Goal: Find specific fact: Find contact information

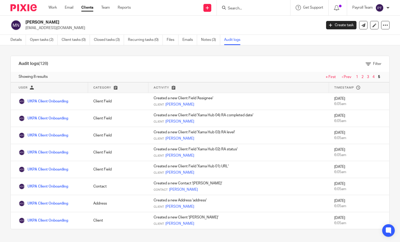
click at [250, 9] on input "Search" at bounding box center [250, 8] width 47 height 5
paste input "James Quest Michaelson"
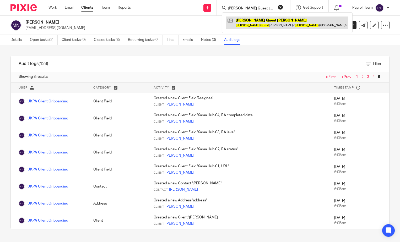
type input "James Quest Michaelson"
click at [254, 25] on link at bounding box center [287, 23] width 122 height 12
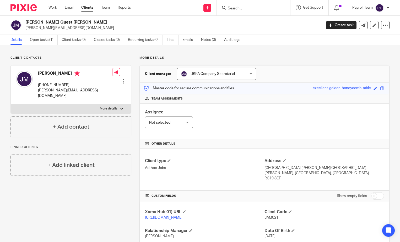
click at [242, 9] on input "Search" at bounding box center [250, 8] width 47 height 5
paste input "Ukestates Media Group Ltd"
type input "Ukestates Media Group Ltd"
click button "submit" at bounding box center [0, 0] width 0 height 0
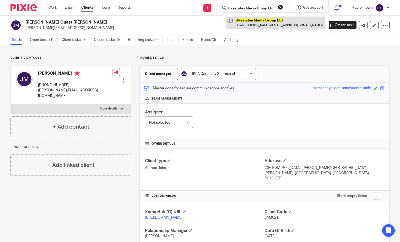
click at [248, 26] on link at bounding box center [275, 23] width 99 height 12
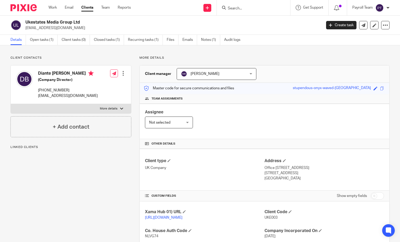
drag, startPoint x: 88, startPoint y: 22, endPoint x: 26, endPoint y: 23, distance: 61.8
click at [26, 23] on h2 "Ukestates Media Group Ltd" at bounding box center [142, 23] width 234 height 6
copy h2 "Ukestates Media Group Ltd"
click at [237, 7] on input "Search" at bounding box center [250, 8] width 47 height 5
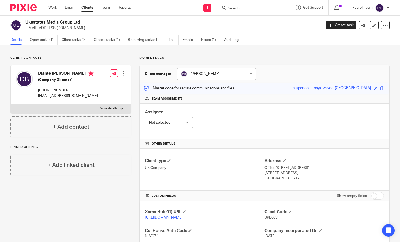
paste input "Ukestates Media Group Ltd"
type input "Ukestates Media Group Ltd"
click button "submit" at bounding box center [0, 0] width 0 height 0
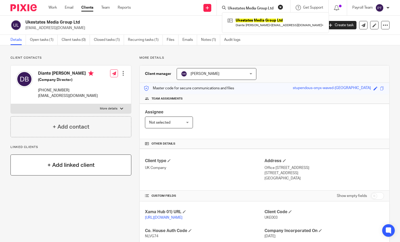
drag, startPoint x: 34, startPoint y: 183, endPoint x: 47, endPoint y: 160, distance: 26.8
click at [34, 183] on div "Client contacts Diante Junior Baffour (Company Director) +44 7494960906 diante@…" at bounding box center [66, 189] width 129 height 267
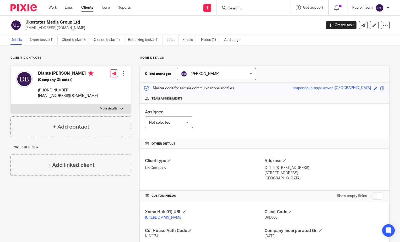
click at [249, 7] on input "Search" at bounding box center [250, 8] width 47 height 5
paste input "Crowdtolive Spv 23 Limited"
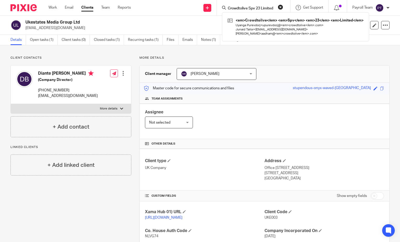
type input "Crowdtolive Spv 23 Limited"
click button "submit" at bounding box center [0, 0] width 0 height 0
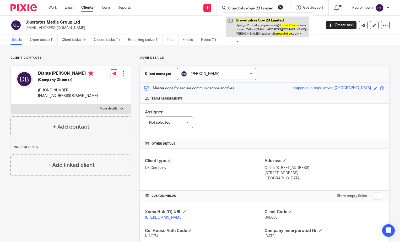
click at [267, 31] on link at bounding box center [267, 27] width 83 height 21
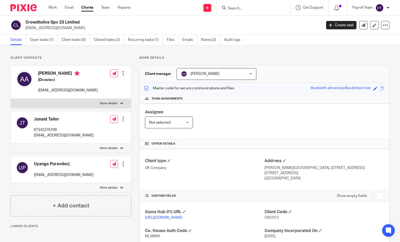
drag, startPoint x: 38, startPoint y: 74, endPoint x: 68, endPoint y: 75, distance: 30.7
click at [68, 75] on div "Anouar Adham (Director) aadham@crowdtolive.com" at bounding box center [57, 82] width 82 height 28
copy h4 "[PERSON_NAME]"
click at [235, 9] on input "Search" at bounding box center [250, 8] width 47 height 5
paste input "MSD Kingfisher Ltd"
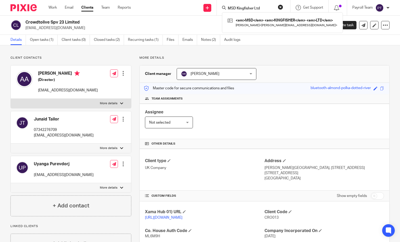
type input "MSD Kingfisher Ltd"
click button "submit" at bounding box center [0, 0] width 0 height 0
click at [258, 25] on link at bounding box center [282, 23] width 112 height 12
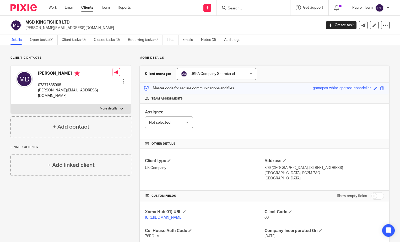
drag, startPoint x: 38, startPoint y: 73, endPoint x: 90, endPoint y: 75, distance: 51.7
click at [90, 75] on h4 "[PERSON_NAME]" at bounding box center [75, 74] width 74 height 7
drag, startPoint x: 90, startPoint y: 75, endPoint x: 86, endPoint y: 73, distance: 3.4
copy h4 "[PERSON_NAME]"
click at [231, 9] on input "Search" at bounding box center [250, 8] width 47 height 5
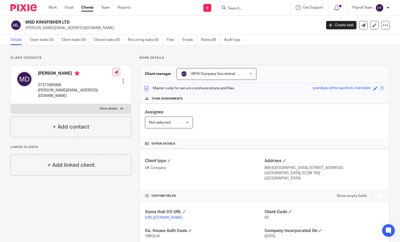
paste input "K&K Premier Limited"
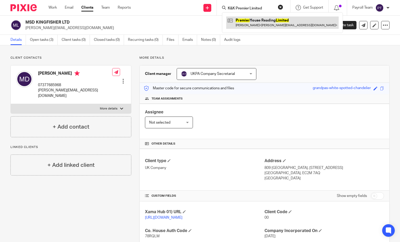
type input "K&K Premier Limited"
click at [270, 19] on link at bounding box center [282, 23] width 112 height 12
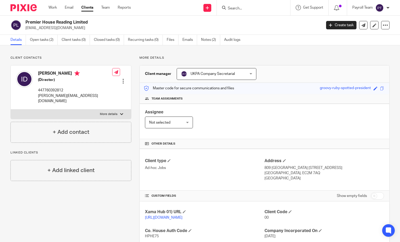
click at [20, 208] on div "Client contacts [PERSON_NAME] (Director) 447760392812 [PERSON_NAME][EMAIL_ADDRE…" at bounding box center [66, 180] width 129 height 248
click at [238, 7] on input "Search" at bounding box center [250, 8] width 47 height 5
paste input "K&K Premier Limited"
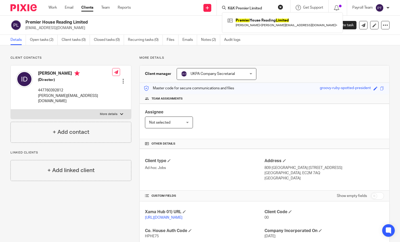
type input "K&K Premier Limited"
click button "submit" at bounding box center [0, 0] width 0 height 0
drag, startPoint x: 280, startPoint y: 8, endPoint x: 248, endPoint y: 8, distance: 32.5
click at [280, 8] on button "reset" at bounding box center [280, 6] width 5 height 5
click at [239, 8] on input "Search" at bounding box center [247, 8] width 47 height 5
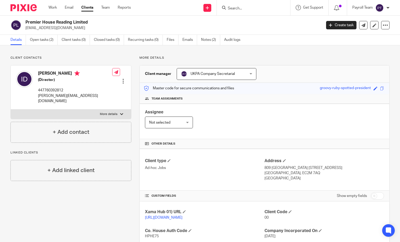
paste input "DBH Property Partners Limited_New Formation"
type input "DBH Property Partners Limited_New Formation"
drag, startPoint x: 280, startPoint y: 6, endPoint x: 275, endPoint y: 7, distance: 5.4
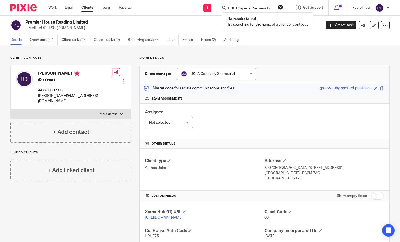
click at [280, 6] on button "reset" at bounding box center [280, 6] width 5 height 5
click at [254, 10] on input "Search" at bounding box center [250, 8] width 47 height 5
paste input "DBH Property Partners Limited"
type input "DBH Property Partners Limited"
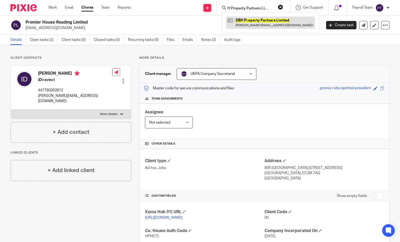
click at [257, 25] on link at bounding box center [270, 23] width 89 height 12
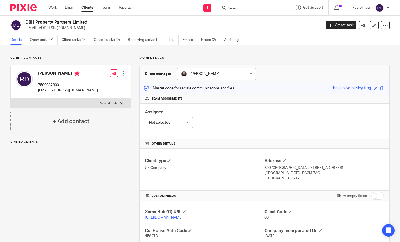
drag, startPoint x: 77, startPoint y: 74, endPoint x: 39, endPoint y: 75, distance: 38.3
click at [39, 75] on h4 "Richard Paul Dupoy" at bounding box center [68, 74] width 60 height 7
copy h4 "Richard Paul Dupoy"
click at [249, 10] on input "Search" at bounding box center [250, 8] width 47 height 5
paste input "[PERSON_NAME] [PERSON_NAME]"
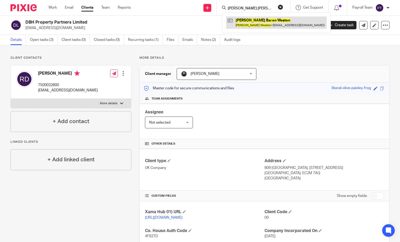
type input "[PERSON_NAME] [PERSON_NAME]"
click at [256, 21] on link at bounding box center [276, 23] width 100 height 12
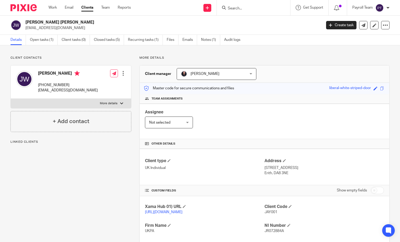
drag, startPoint x: 62, startPoint y: 75, endPoint x: 35, endPoint y: 77, distance: 26.5
click at [38, 76] on div "[PERSON_NAME] [PHONE_NUMBER] [EMAIL_ADDRESS][DOMAIN_NAME]" at bounding box center [57, 82] width 82 height 28
copy h4 "[PERSON_NAME]"
click at [236, 5] on form at bounding box center [255, 7] width 56 height 7
click at [244, 8] on input "Search" at bounding box center [250, 8] width 47 height 5
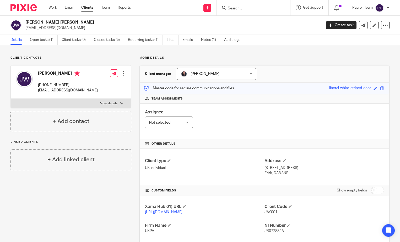
paste input "Kennett & Lindsell Ltd"
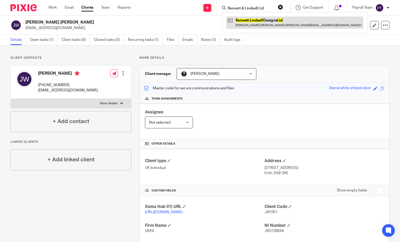
type input "Kennett & Lindsell Ltd"
click at [248, 21] on link at bounding box center [294, 23] width 137 height 12
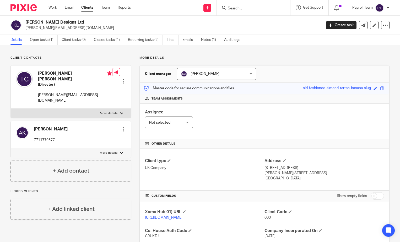
drag, startPoint x: 38, startPoint y: 73, endPoint x: 76, endPoint y: 74, distance: 38.0
click at [76, 74] on h4 "[PERSON_NAME] [PERSON_NAME]" at bounding box center [75, 76] width 74 height 11
